Goal: Task Accomplishment & Management: Use online tool/utility

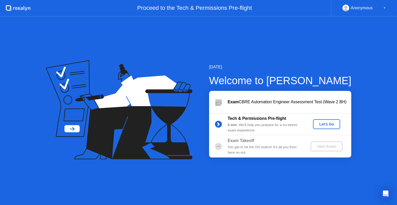
click at [239, 92] on div "Exam CBRE Automation Engineer Assessment Test (Wave 2 BH)" at bounding box center [280, 102] width 142 height 22
click at [227, 92] on div "Exam CBRE Automation Engineer Assessment Test (Wave 2 BH)" at bounding box center [280, 102] width 142 height 22
click at [221, 94] on div "Exam CBRE Automation Engineer Assessment Test (Wave 2 BH)" at bounding box center [280, 102] width 142 height 22
click at [312, 89] on div "[DATE] Welcome to [PERSON_NAME] Exam CBRE Automation Engineer Assessment Test (…" at bounding box center [271, 110] width 159 height 93
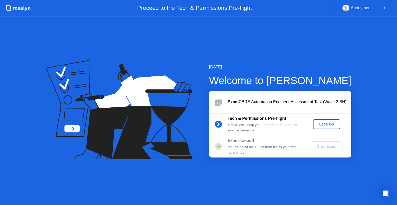
click at [350, 99] on div "Exam CBRE Automation Engineer Assessment Test (Wave 2 BH)" at bounding box center [288, 102] width 123 height 6
click at [386, 197] on div "Open Intercom Messenger" at bounding box center [386, 194] width 14 height 14
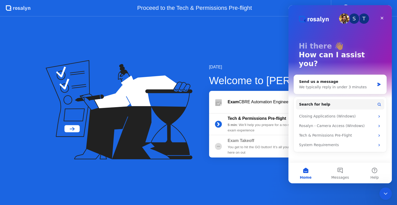
click at [348, 192] on div "[DATE] Welcome to [PERSON_NAME] Exam CBRE Automation Engineer Assessment Test (…" at bounding box center [198, 111] width 397 height 189
click at [202, 179] on div "[DATE] Welcome to [PERSON_NAME] Exam CBRE Automation Engineer Assessment Test (…" at bounding box center [198, 111] width 397 height 189
click at [380, 19] on icon "Close" at bounding box center [382, 18] width 4 height 4
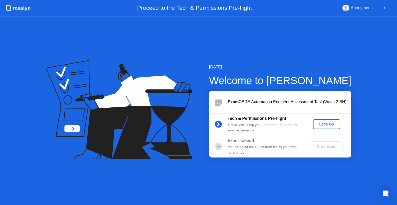
click at [384, 11] on div "▼" at bounding box center [384, 8] width 3 height 7
click at [384, 6] on div "▼" at bounding box center [384, 8] width 3 height 7
drag, startPoint x: 384, startPoint y: 6, endPoint x: 354, endPoint y: 9, distance: 30.1
click at [370, 11] on div "Anonymous ▼" at bounding box center [363, 8] width 43 height 7
click at [346, 7] on circle at bounding box center [345, 7] width 3 height 3
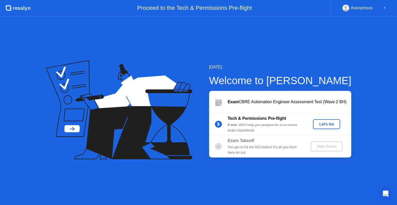
click at [346, 7] on circle at bounding box center [345, 7] width 3 height 3
